Goal: Task Accomplishment & Management: Manage account settings

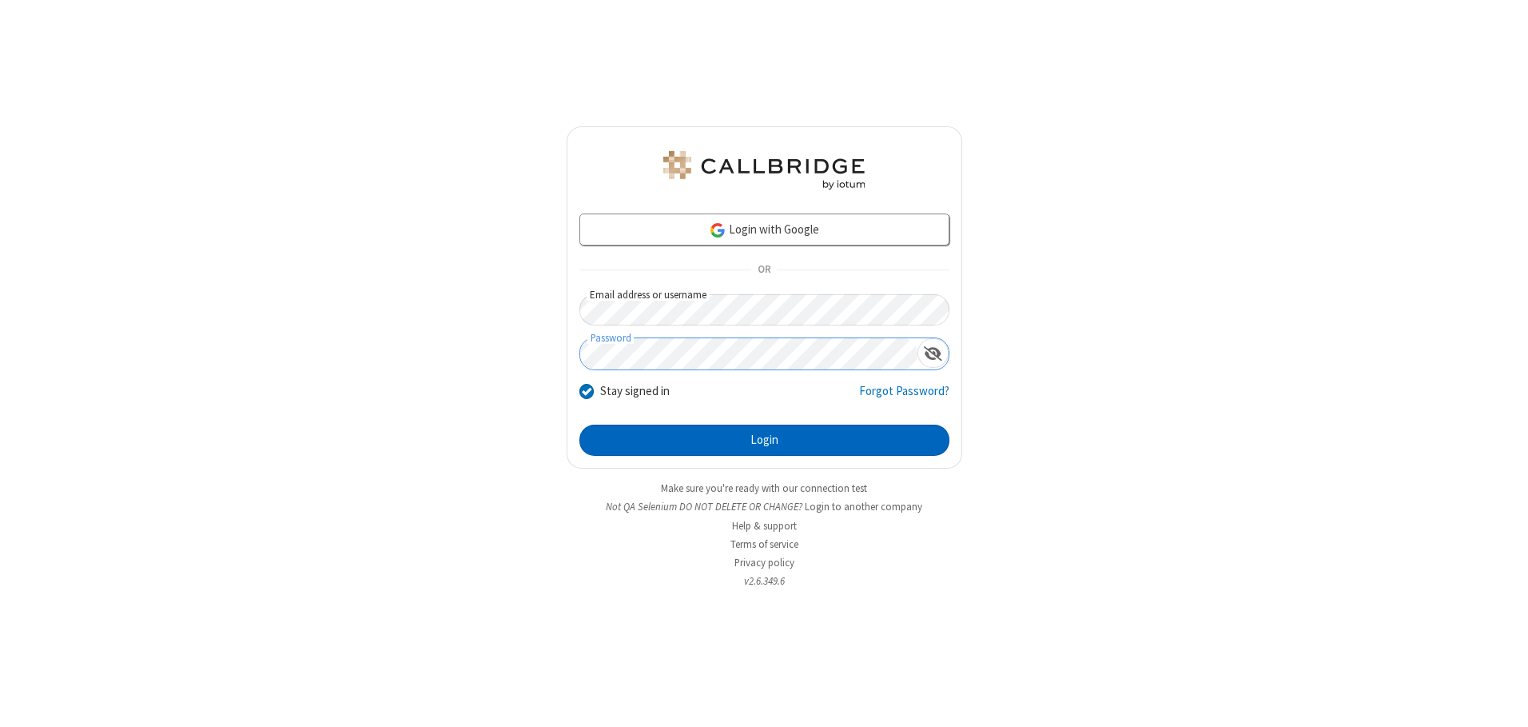
click at [764, 440] on button "Login" at bounding box center [765, 440] width 370 height 32
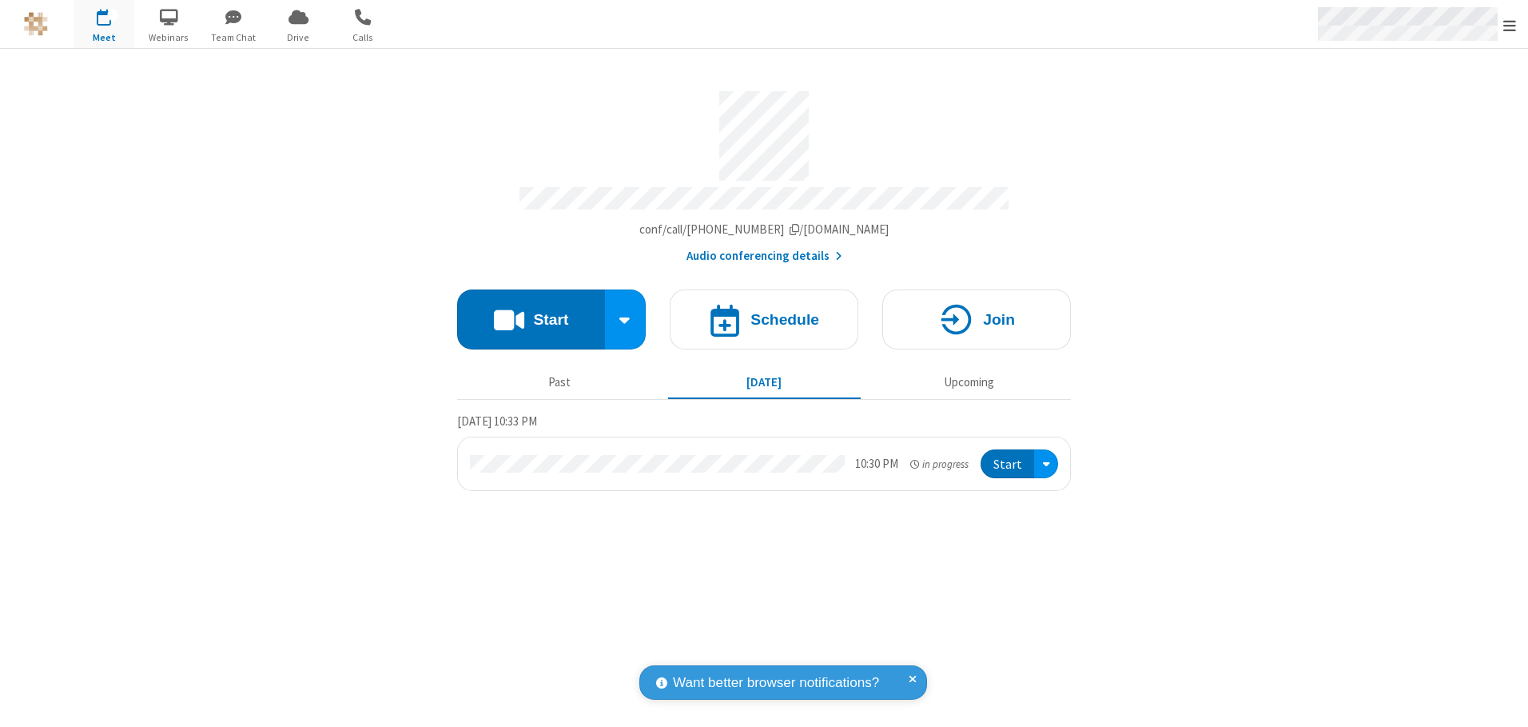
click at [1510, 25] on span "Open menu" at bounding box center [1510, 26] width 13 height 16
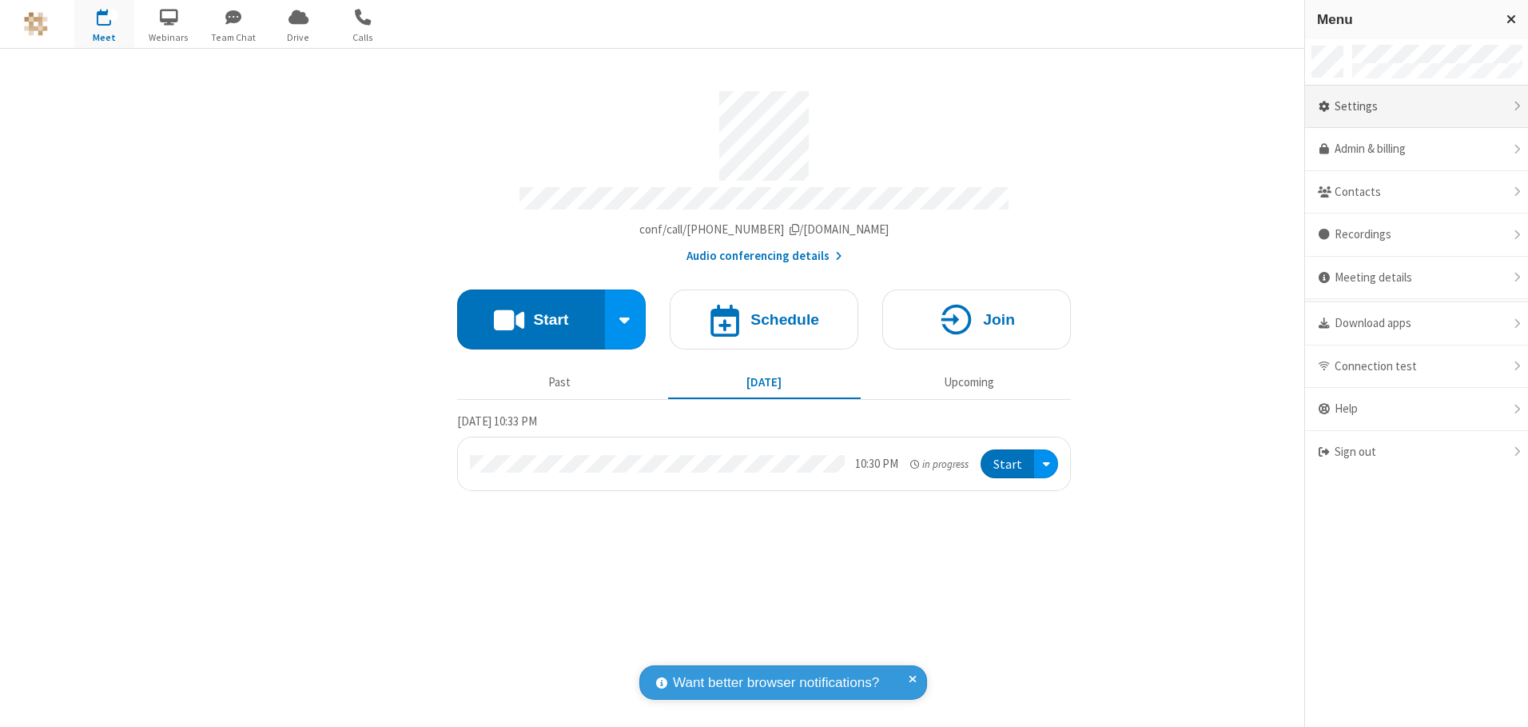
click at [1416, 106] on div "Settings" at bounding box center [1416, 107] width 223 height 43
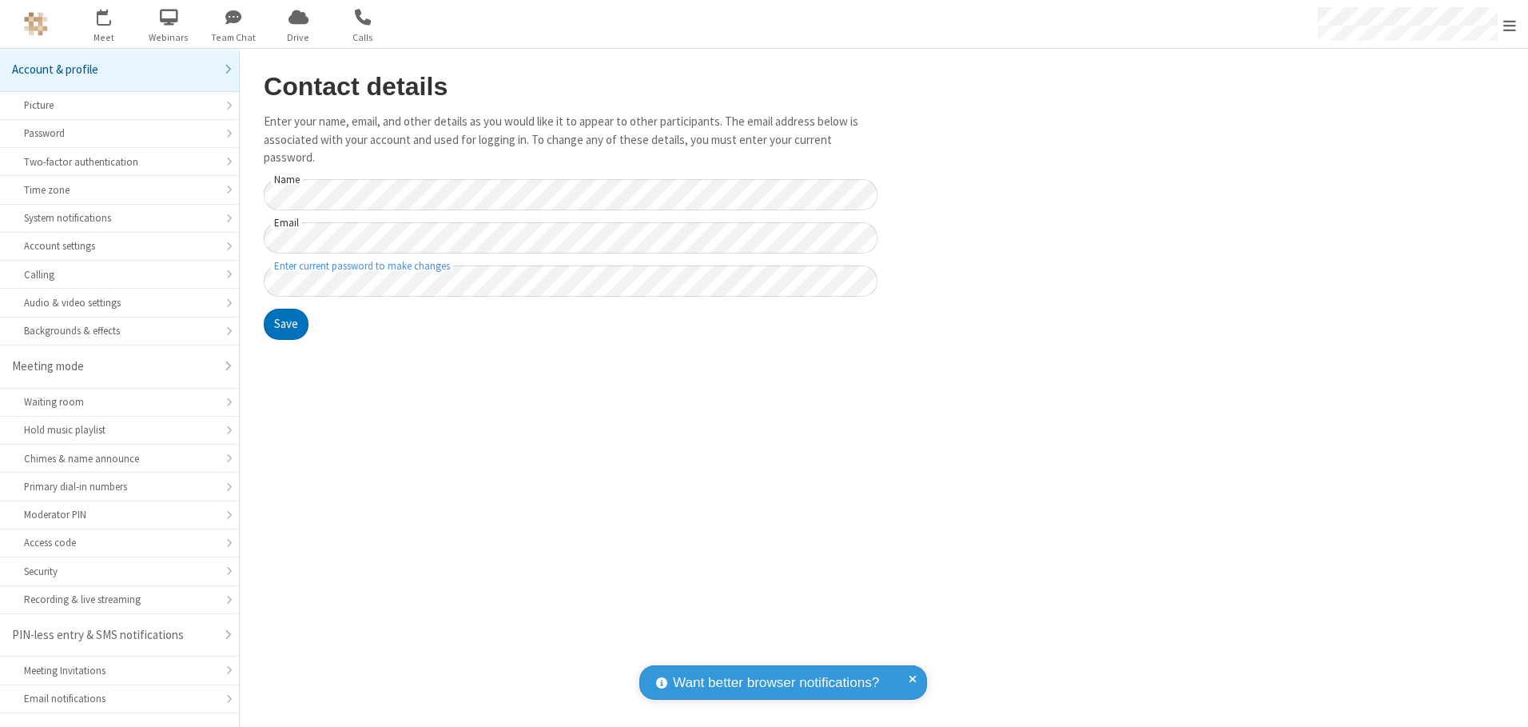
scroll to position [28, 0]
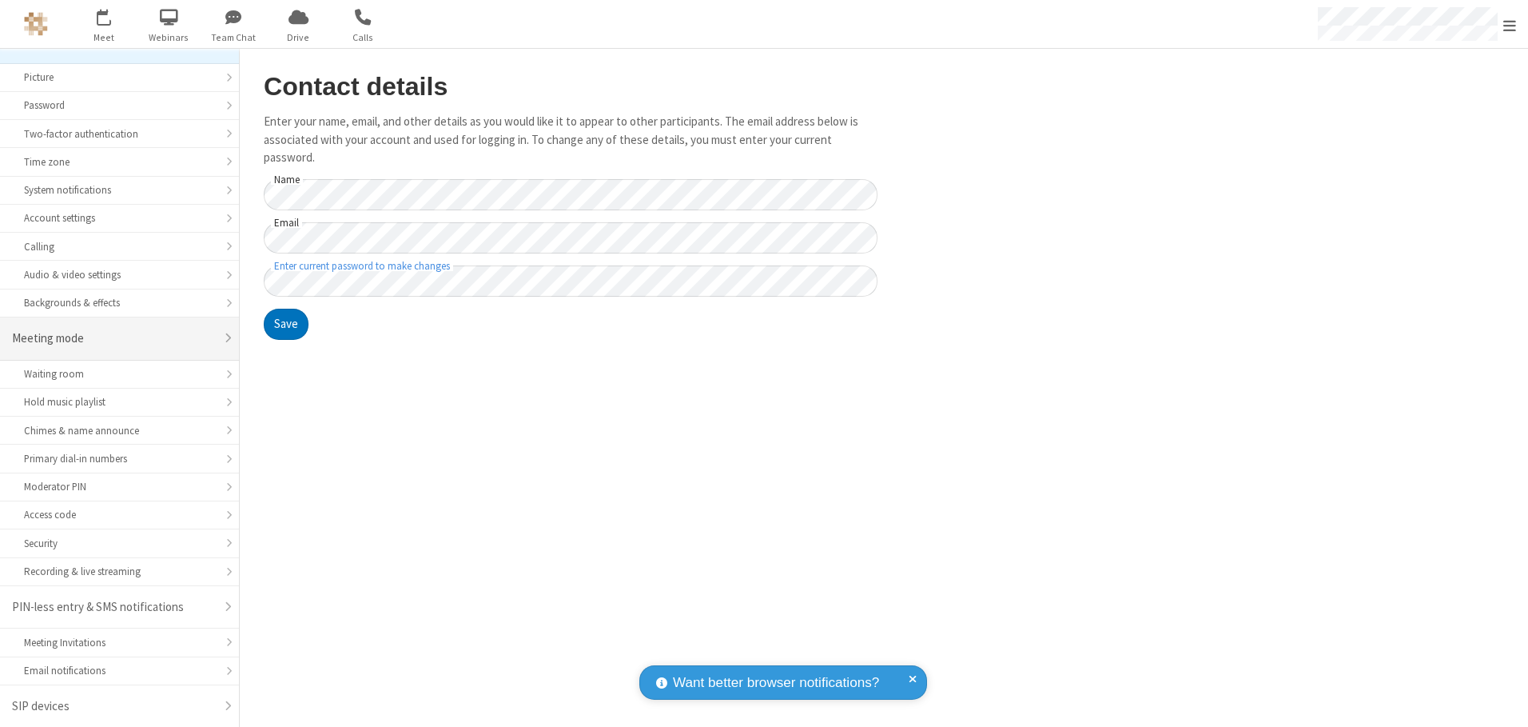
click at [114, 338] on div "Meeting mode" at bounding box center [113, 338] width 203 height 18
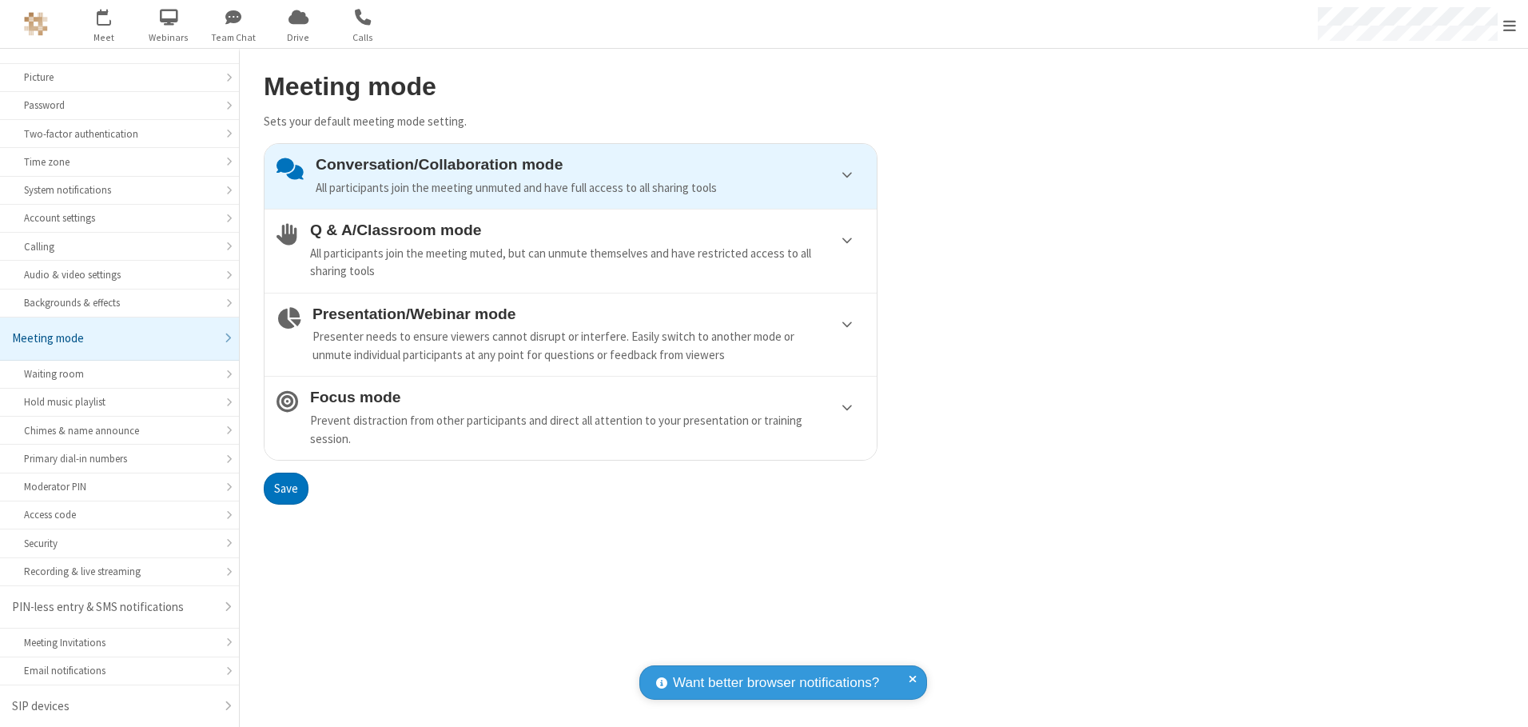
click at [571, 176] on div "Conversation/Collaboration mode All participants join the meeting unmuted and h…" at bounding box center [590, 176] width 549 height 41
click at [285, 488] on button "Save" at bounding box center [286, 488] width 45 height 32
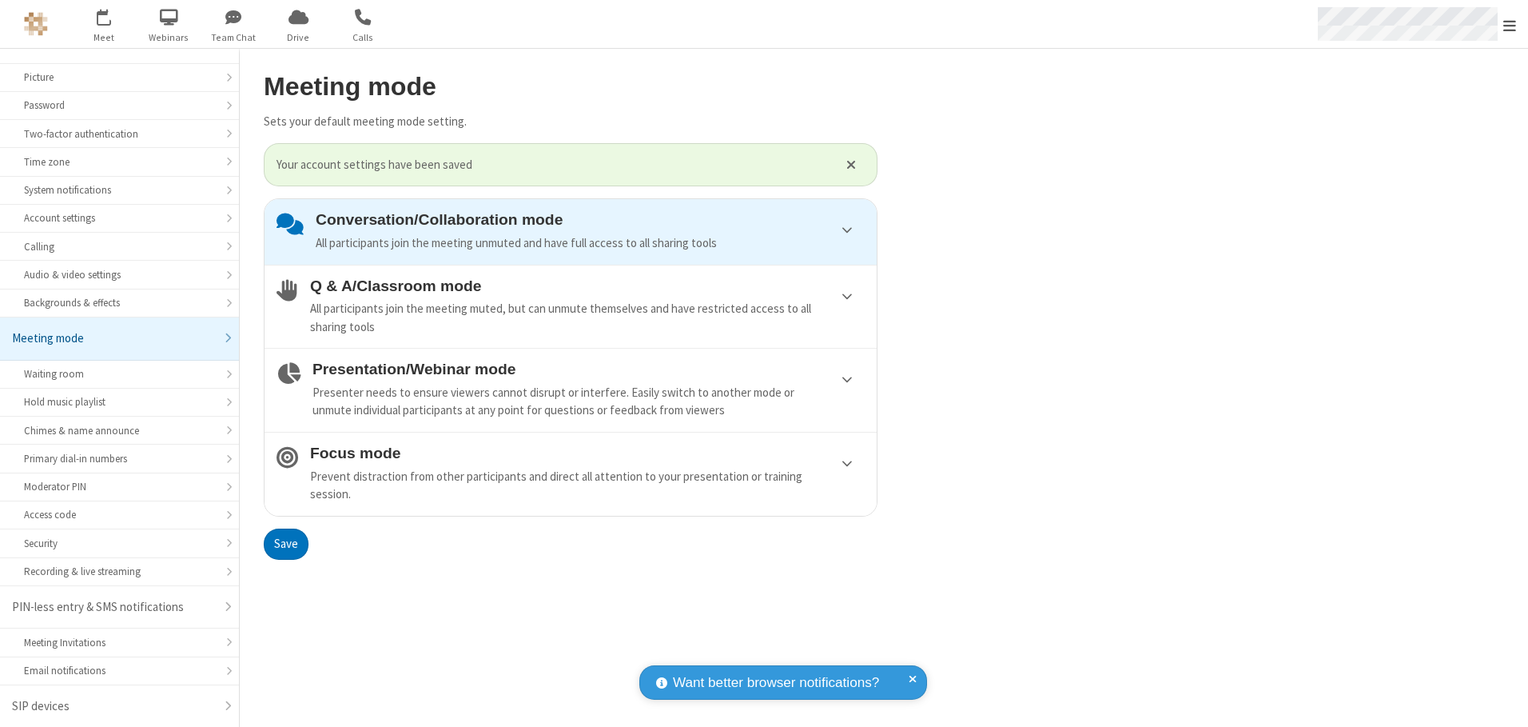
click at [1510, 24] on span "Open menu" at bounding box center [1510, 26] width 13 height 16
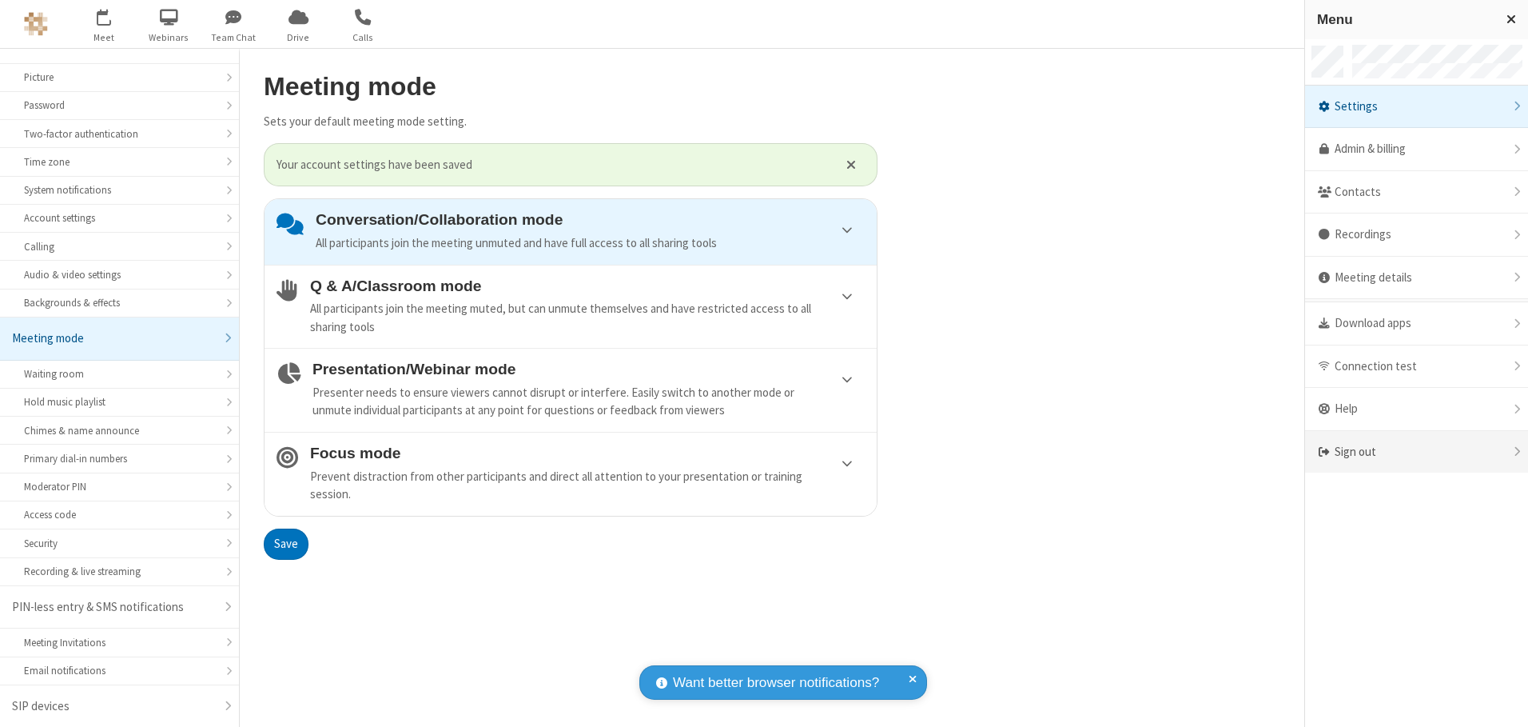
click at [1416, 452] on div "Sign out" at bounding box center [1416, 452] width 223 height 42
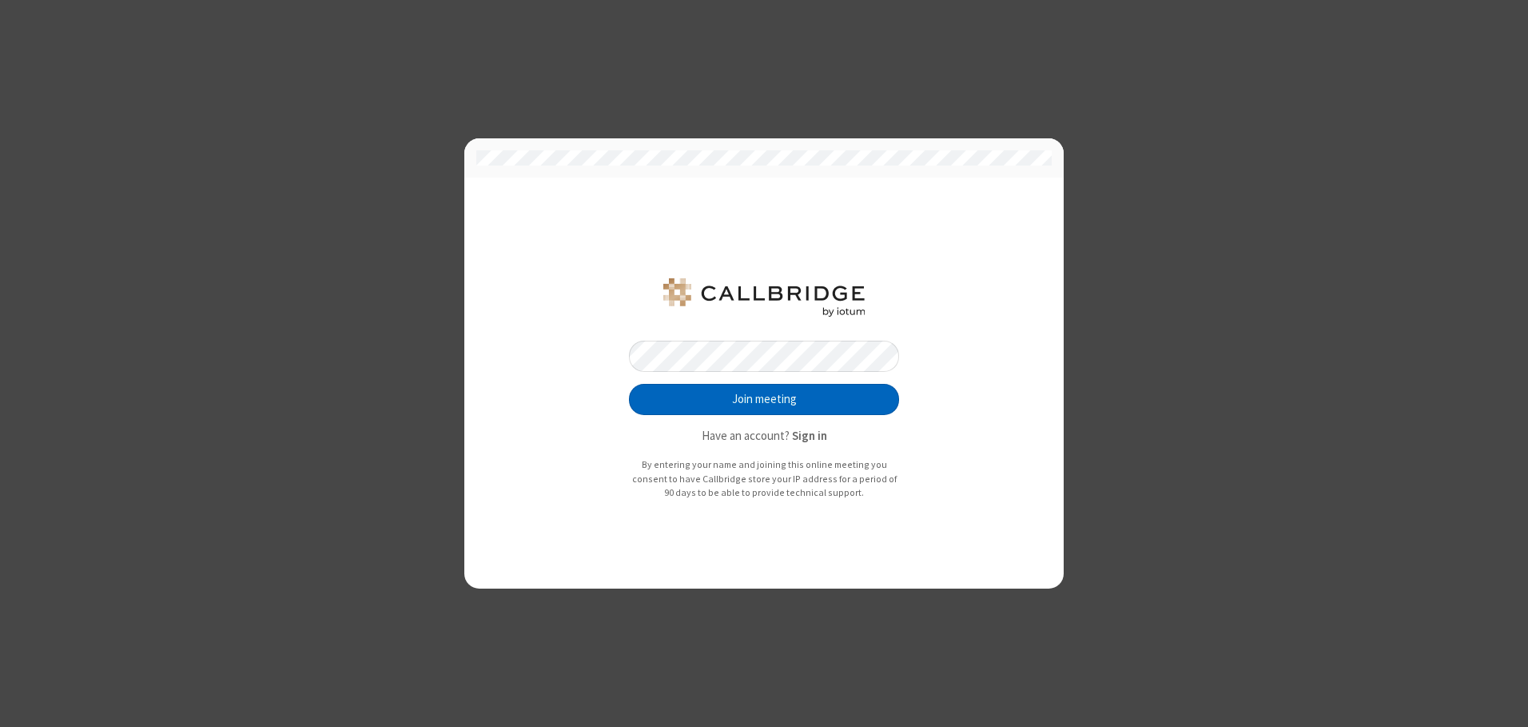
click at [764, 399] on button "Join meeting" at bounding box center [764, 400] width 270 height 32
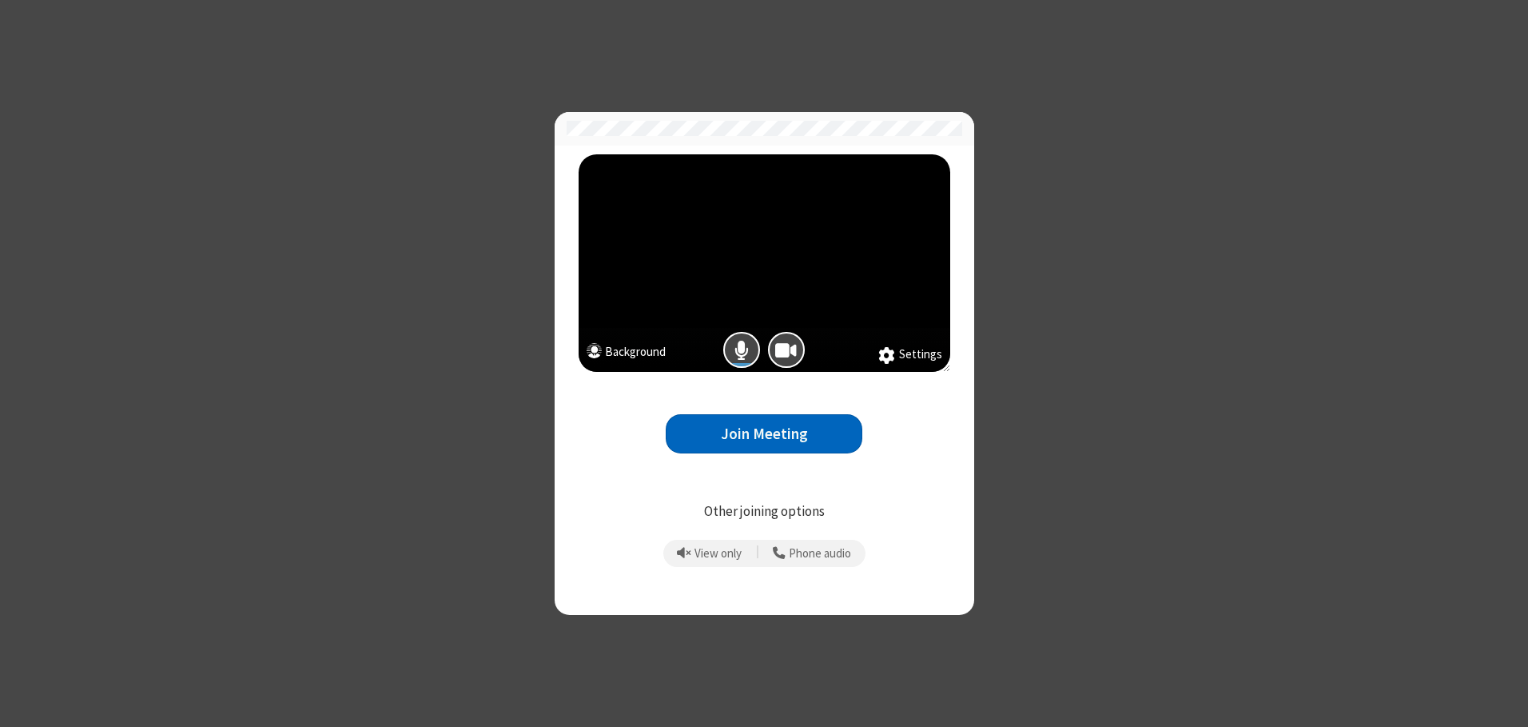
click at [764, 433] on button "Join Meeting" at bounding box center [764, 433] width 197 height 39
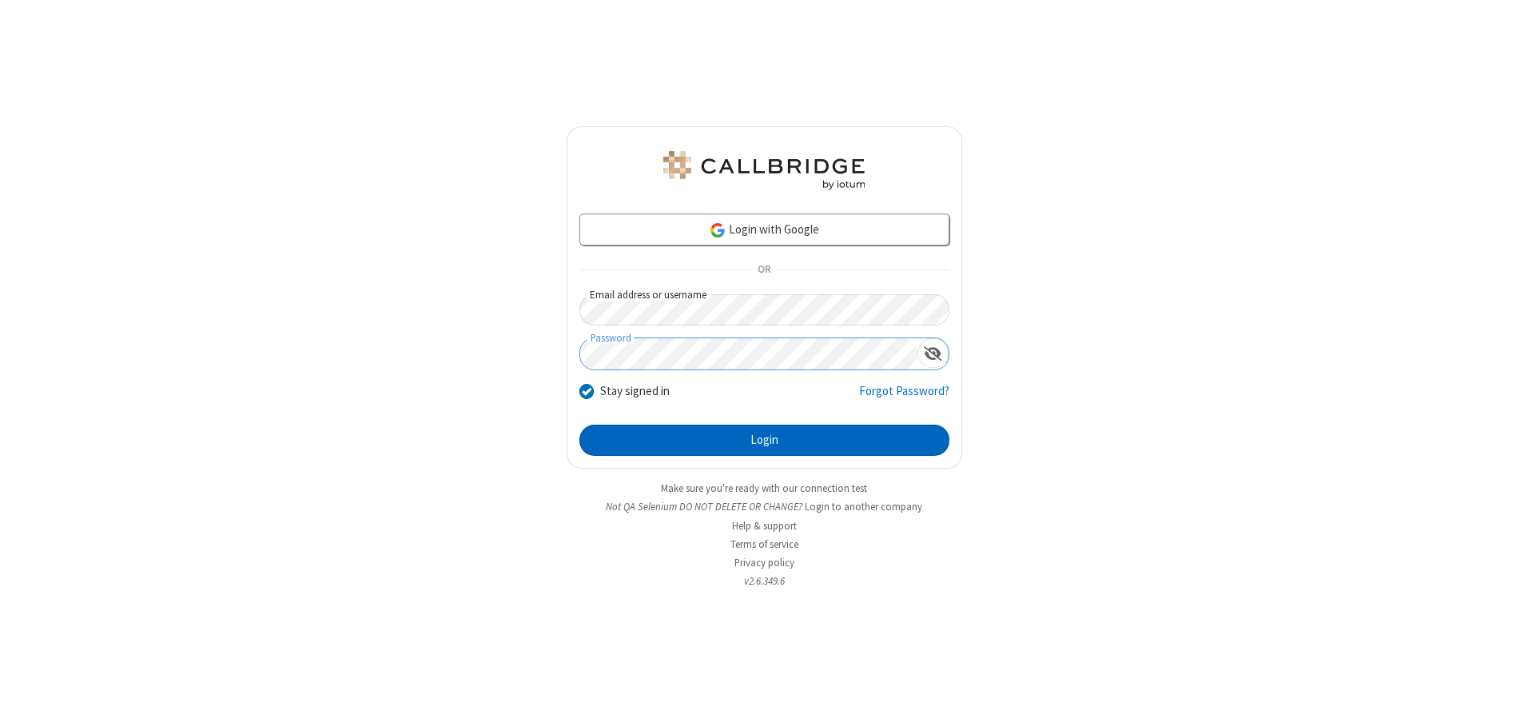
click at [764, 440] on button "Login" at bounding box center [765, 440] width 370 height 32
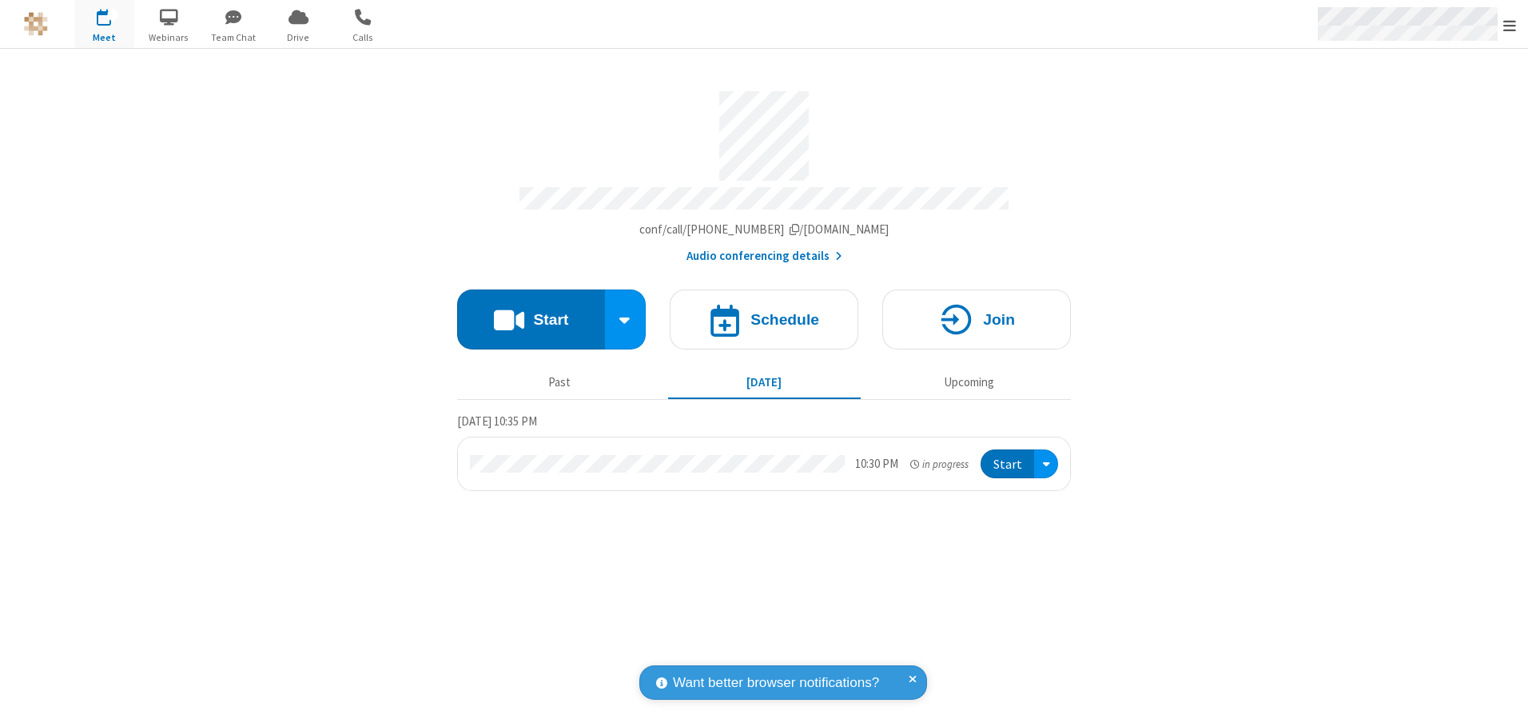
click at [1510, 25] on span "Open menu" at bounding box center [1510, 26] width 13 height 16
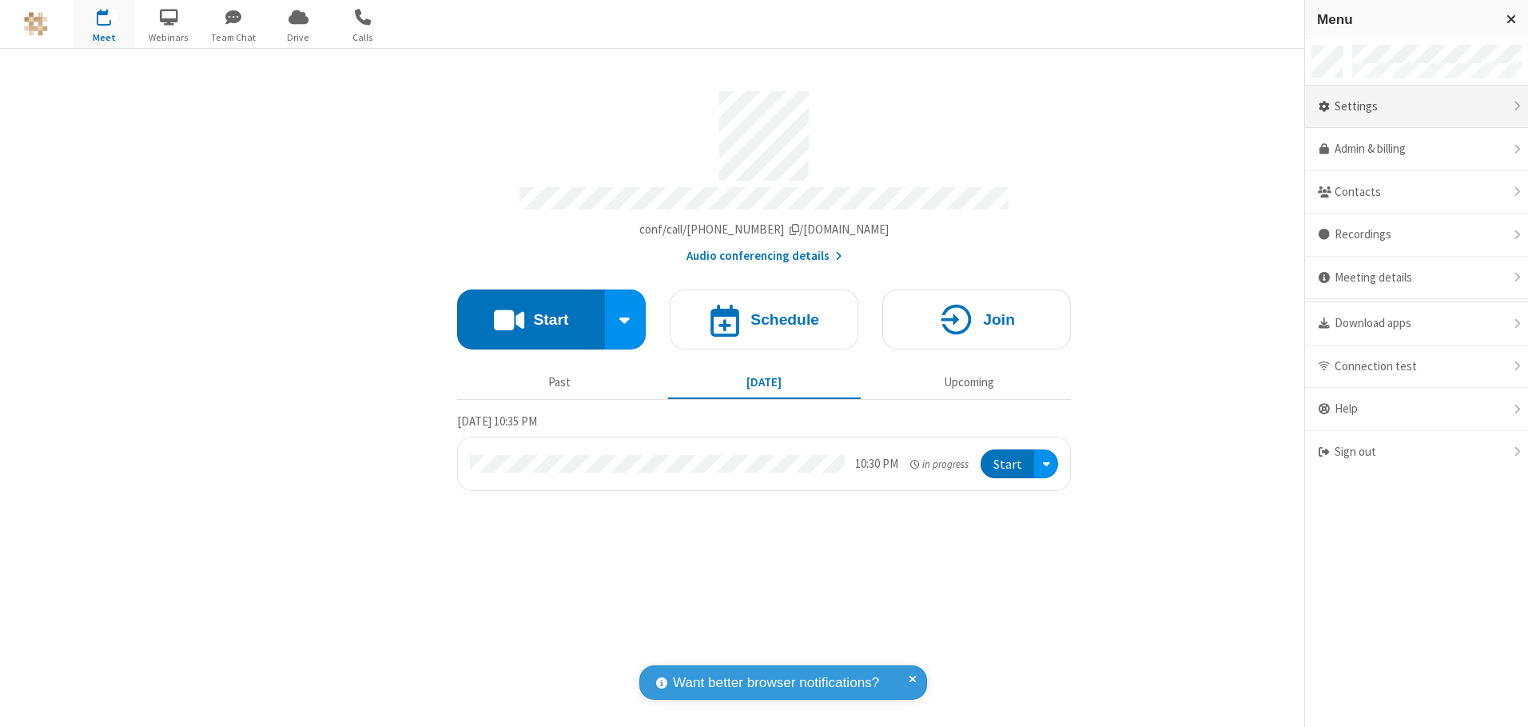
click at [1416, 106] on div "Settings" at bounding box center [1416, 107] width 223 height 43
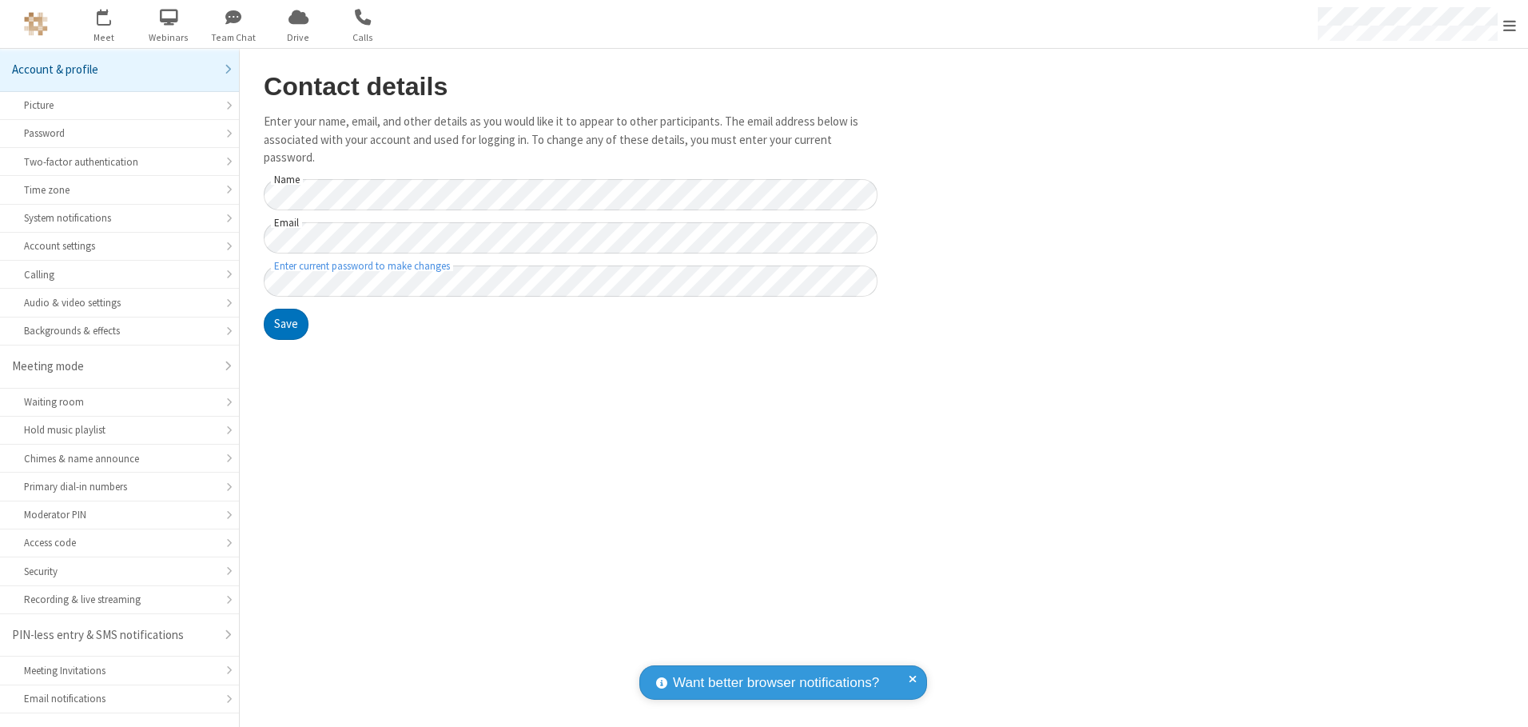
scroll to position [28, 0]
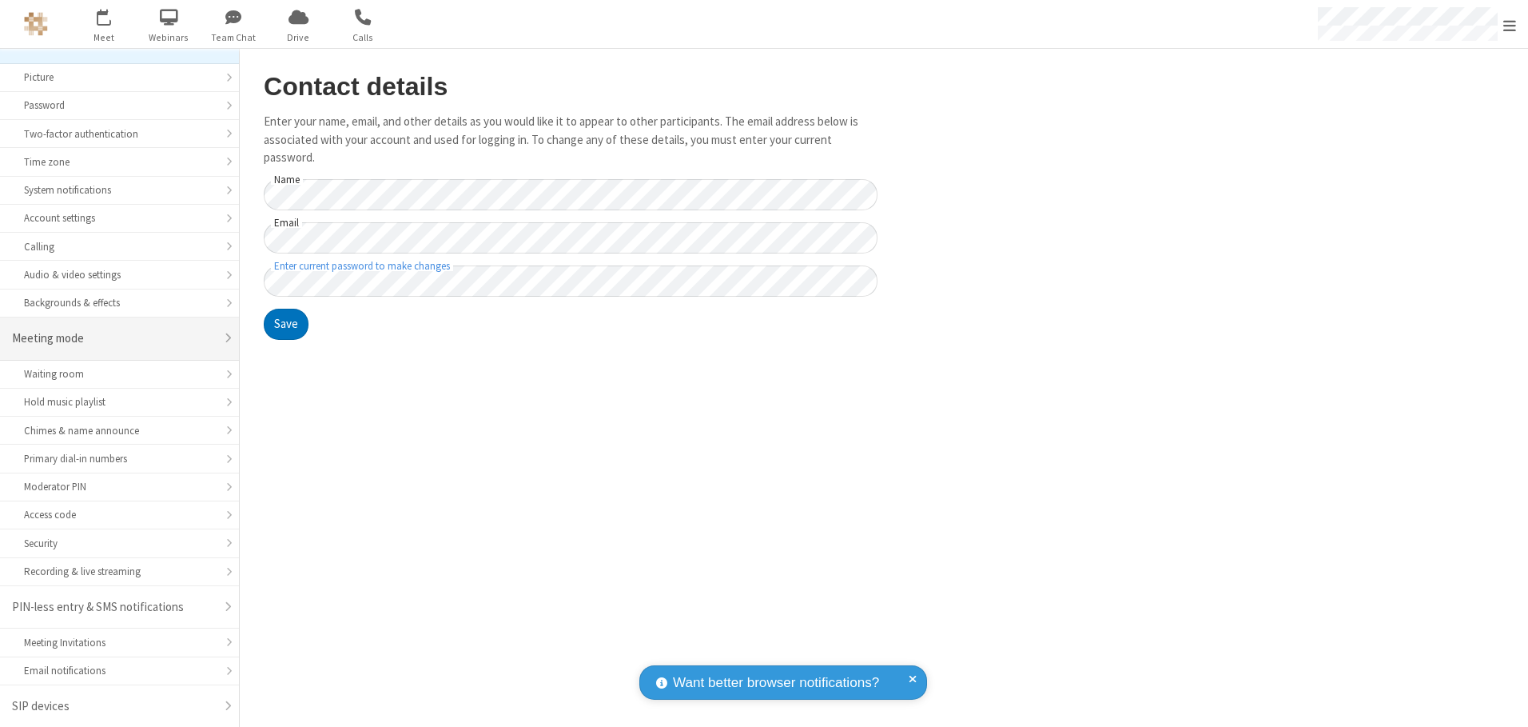
click at [114, 338] on div "Meeting mode" at bounding box center [113, 338] width 203 height 18
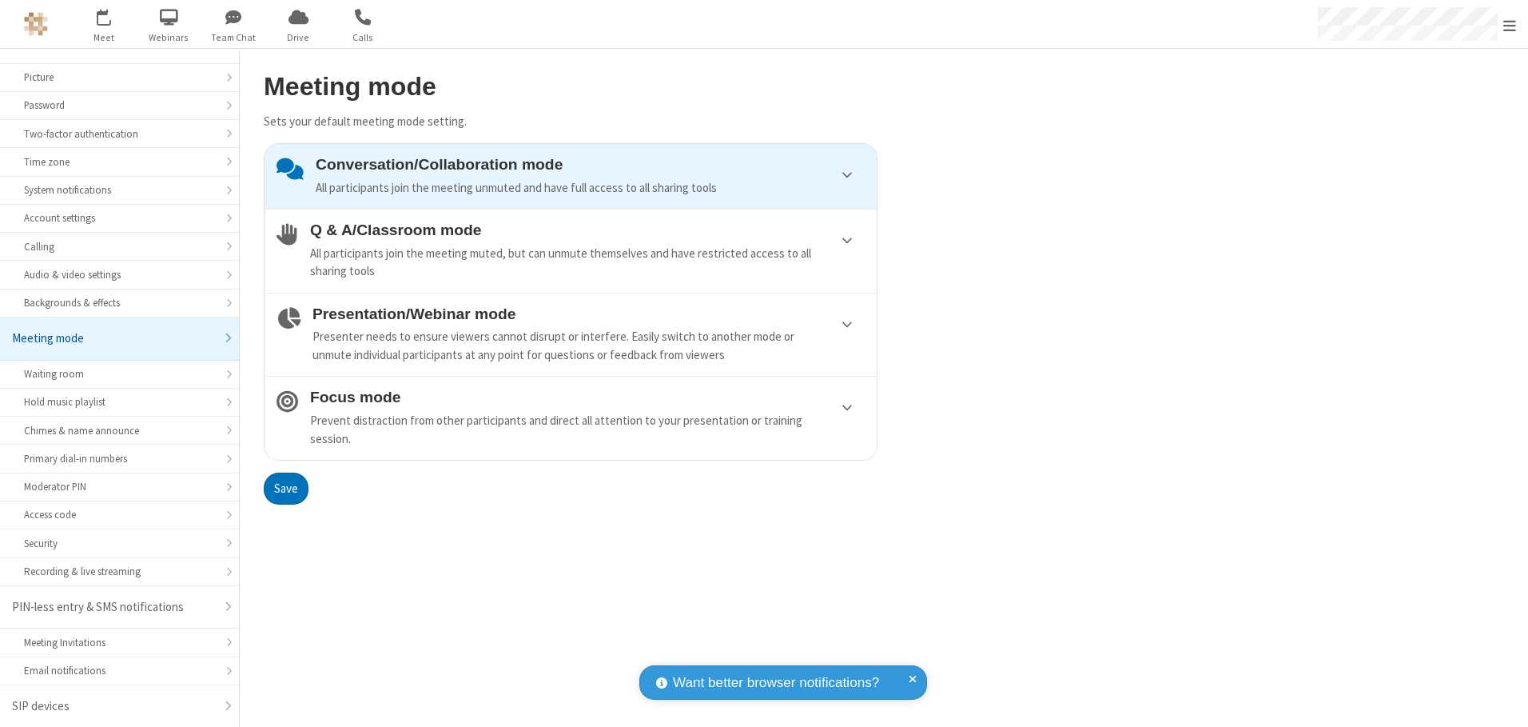
click at [571, 176] on div "Conversation/Collaboration mode All participants join the meeting unmuted and h…" at bounding box center [590, 176] width 549 height 41
click at [285, 488] on button "Save" at bounding box center [286, 488] width 45 height 32
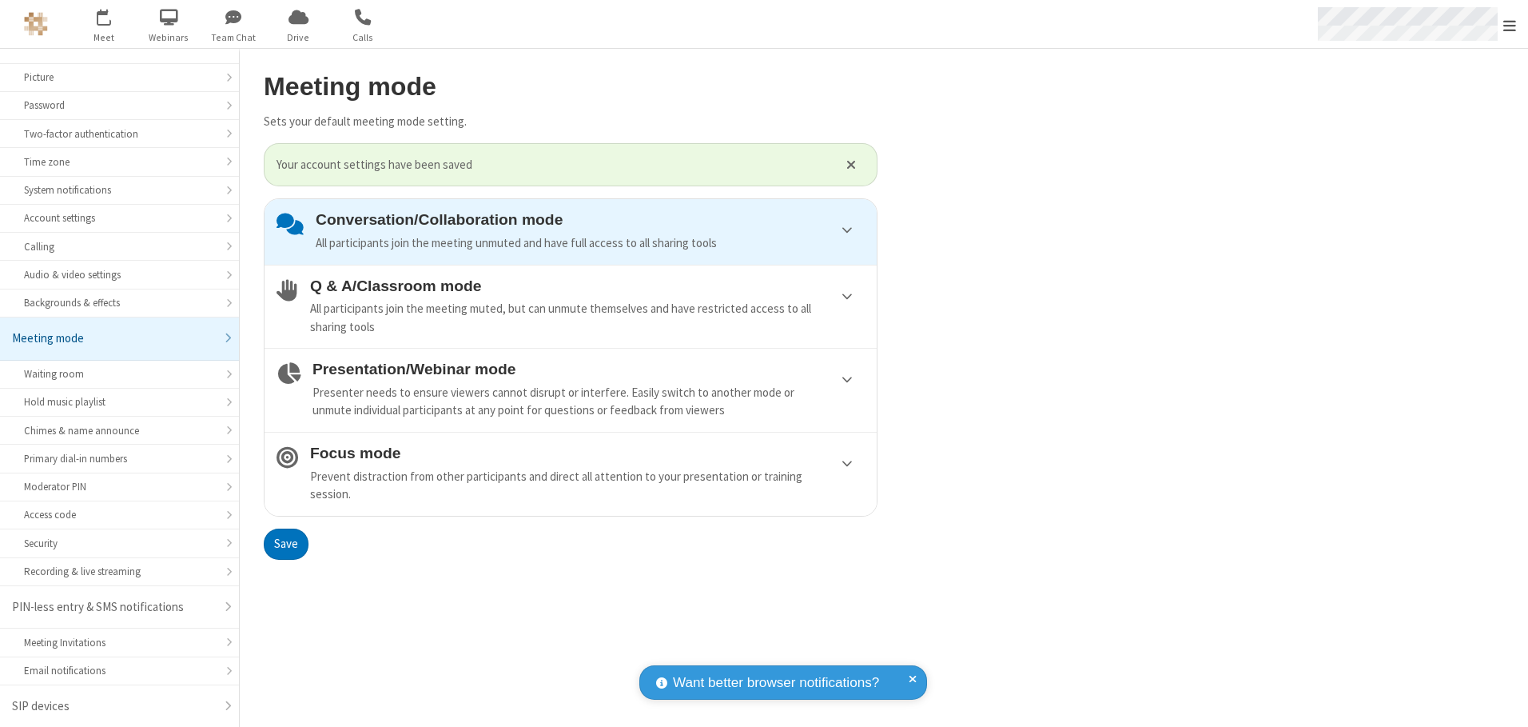
click at [1510, 24] on span "Open menu" at bounding box center [1510, 26] width 13 height 16
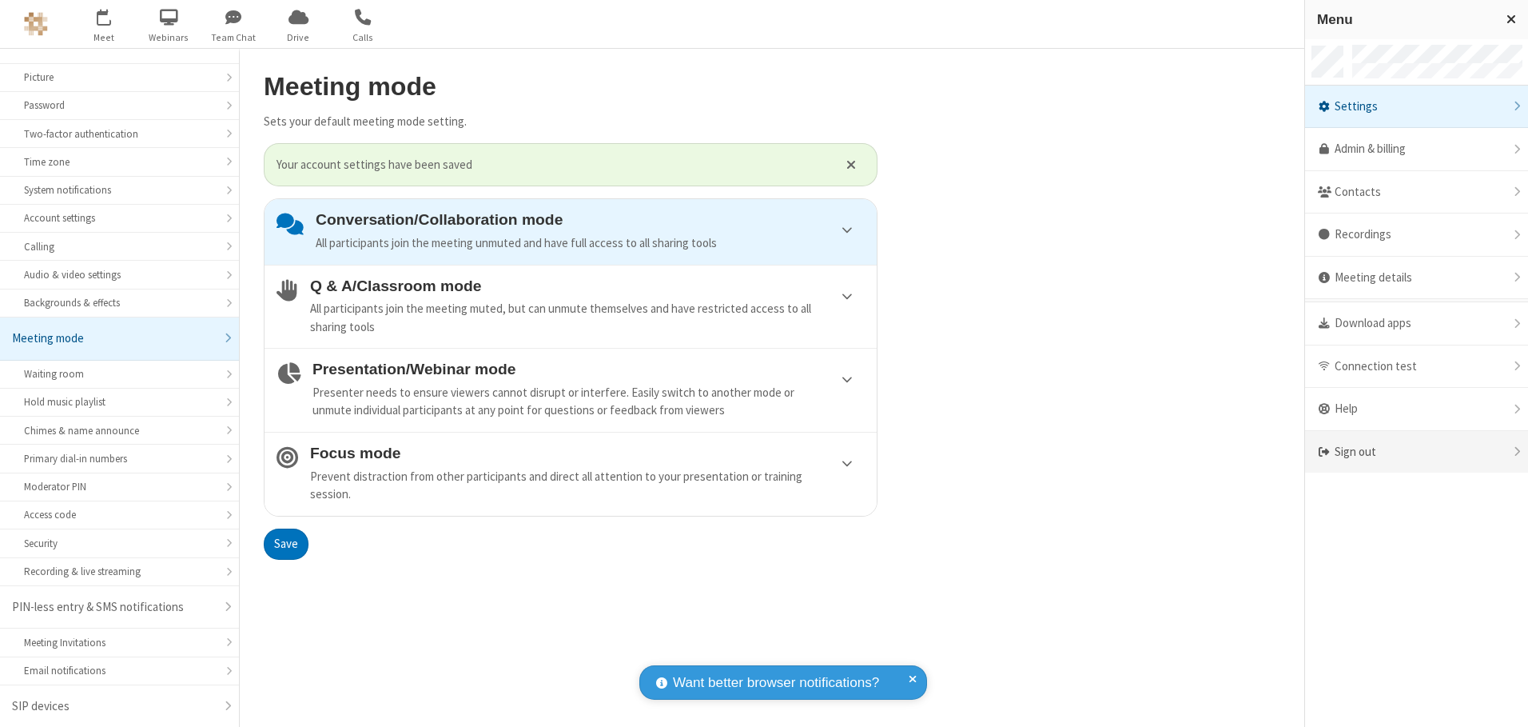
click at [1416, 452] on div "Sign out" at bounding box center [1416, 452] width 223 height 42
